Goal: Information Seeking & Learning: Learn about a topic

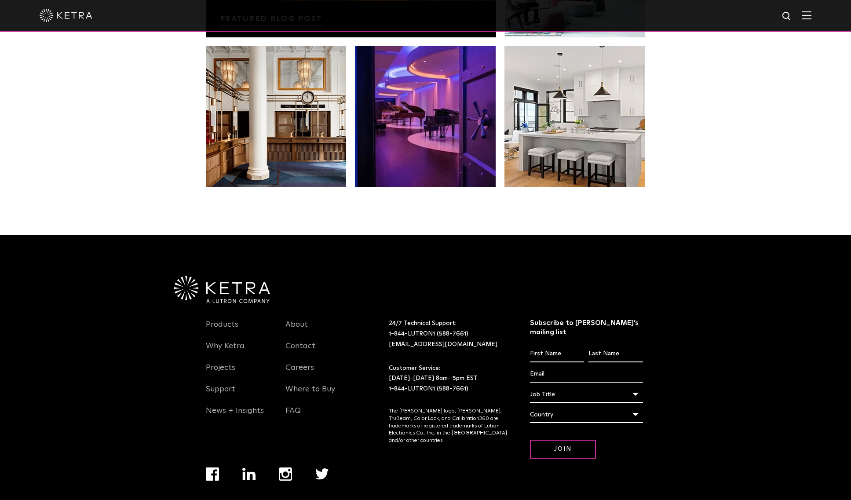
scroll to position [1831, 0]
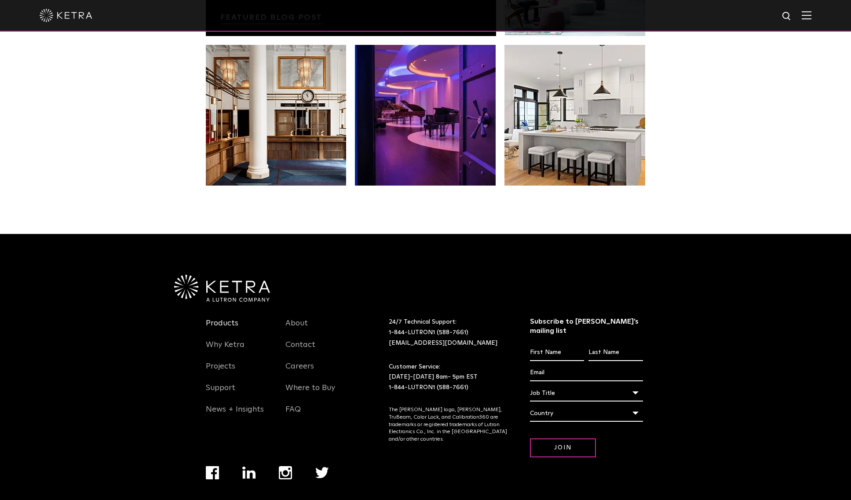
click at [233, 326] on link "Products" at bounding box center [222, 328] width 33 height 20
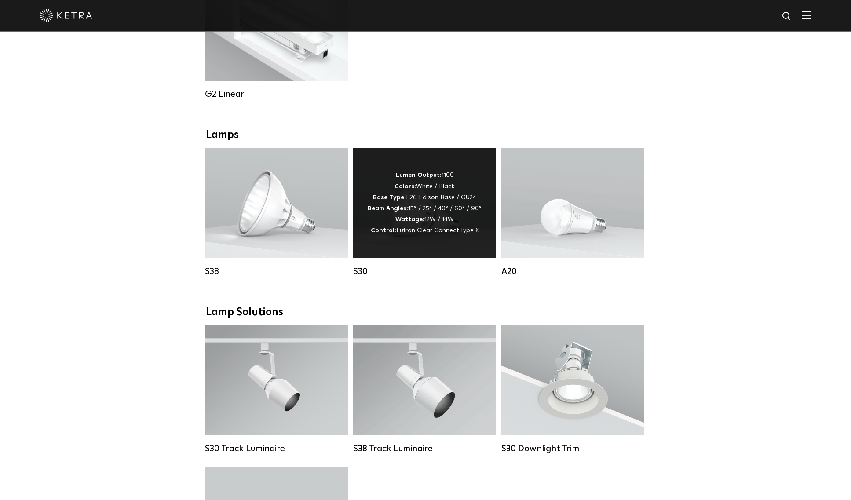
scroll to position [480, 0]
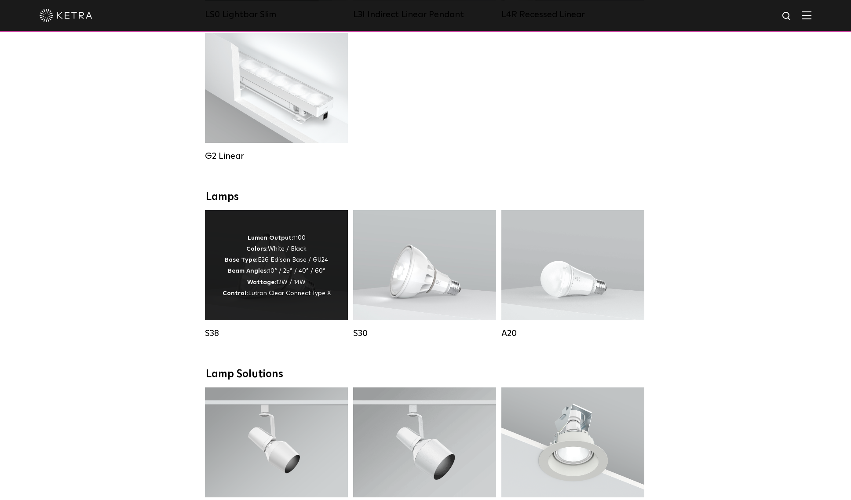
click at [258, 234] on p "Lumen Output: 1100 Colors: White / Black Base Type: E26 Edison Base / GU24 Beam…" at bounding box center [276, 266] width 108 height 66
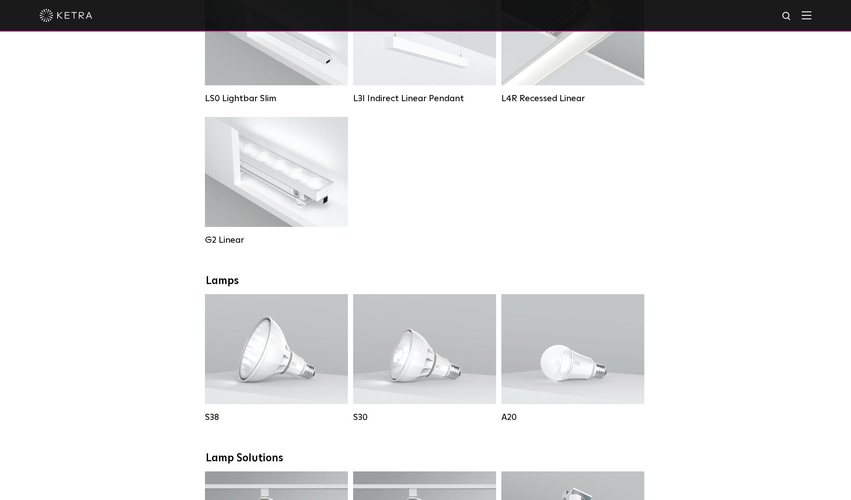
scroll to position [394, 0]
